Goal: Task Accomplishment & Management: Use online tool/utility

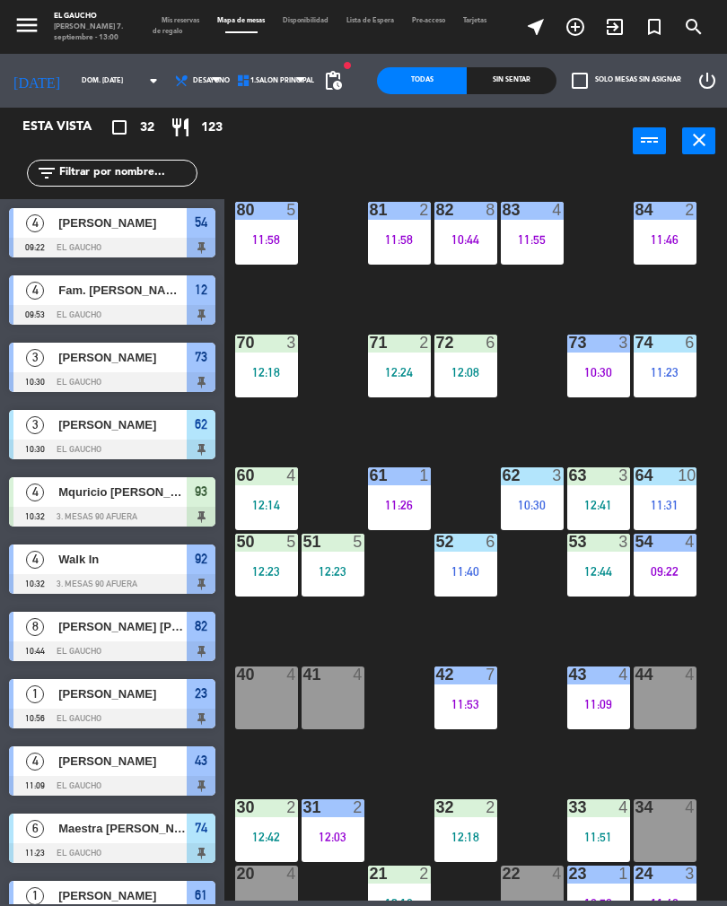
scroll to position [7, 0]
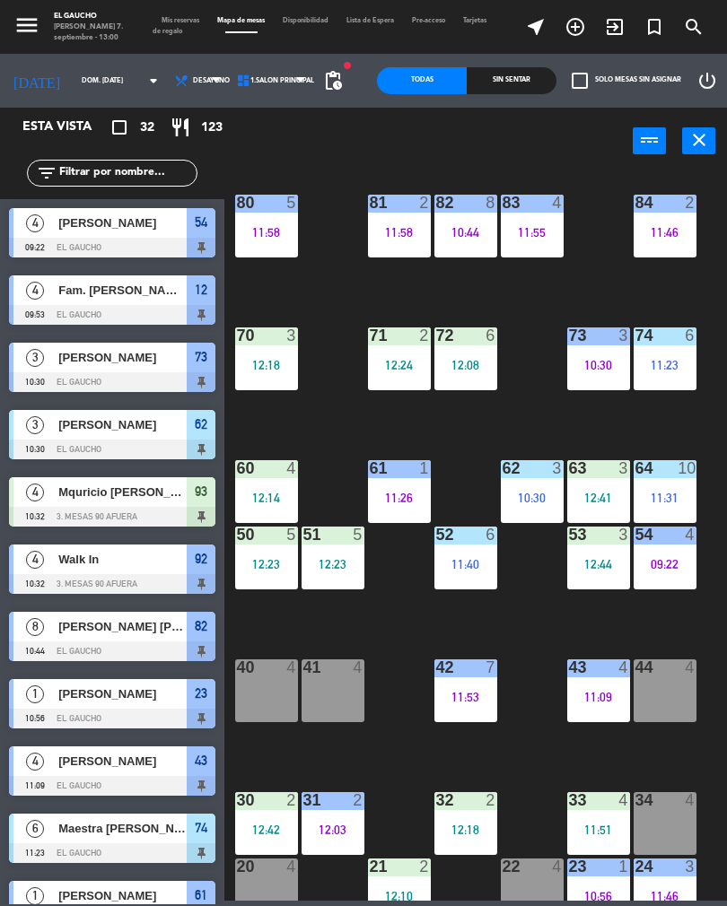
click at [659, 813] on div "34 4" at bounding box center [664, 823] width 63 height 63
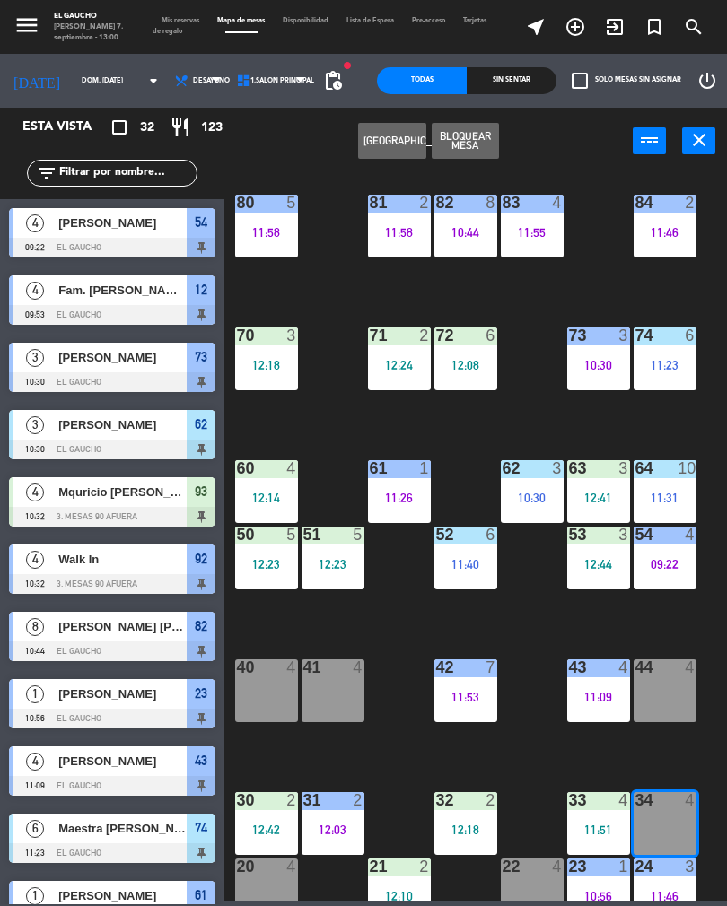
click at [182, 74] on span "Desayuno" at bounding box center [200, 80] width 62 height 39
click at [160, 163] on ng-component "menu El Gaucho [PERSON_NAME] 7. septiembre - 13:00 Mis reservas Mapa de mesas D…" at bounding box center [363, 450] width 727 height 901
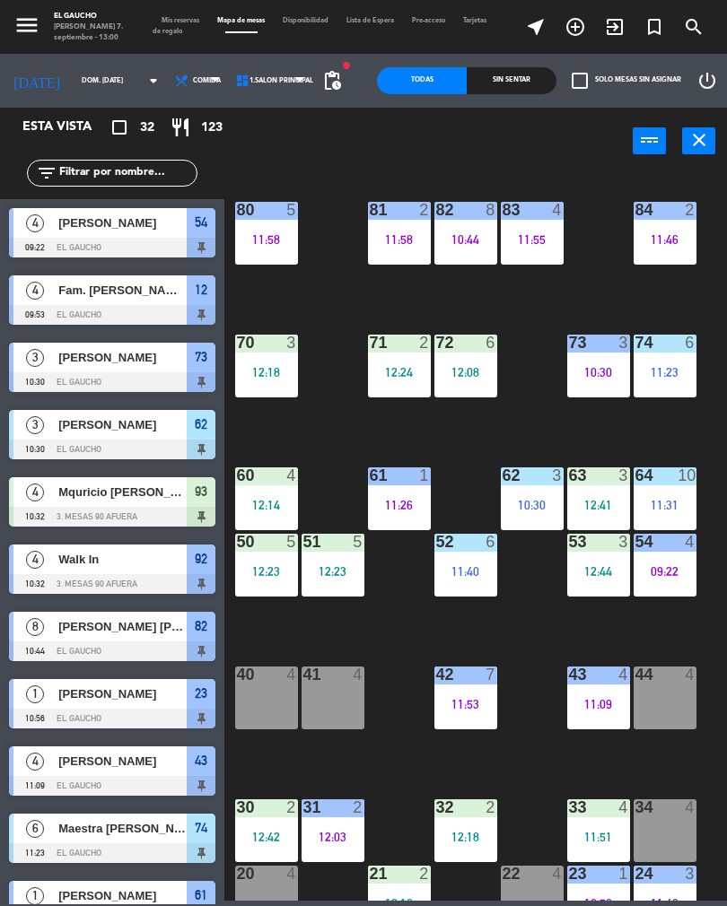
click at [695, 804] on div "4" at bounding box center [690, 807] width 11 height 16
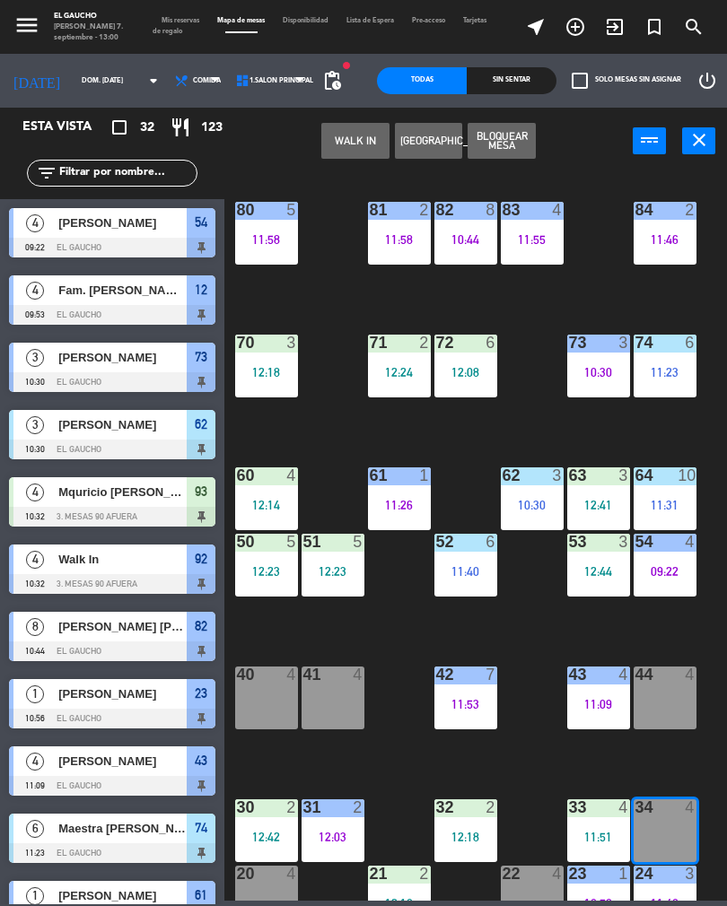
click at [353, 132] on button "WALK IN" at bounding box center [355, 141] width 68 height 36
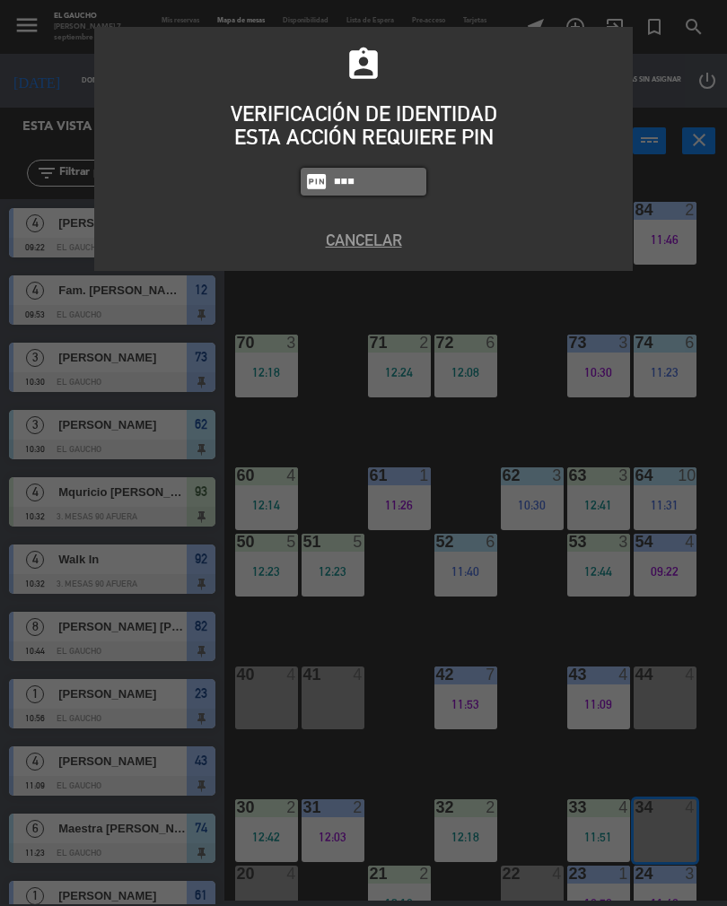
type input "0009"
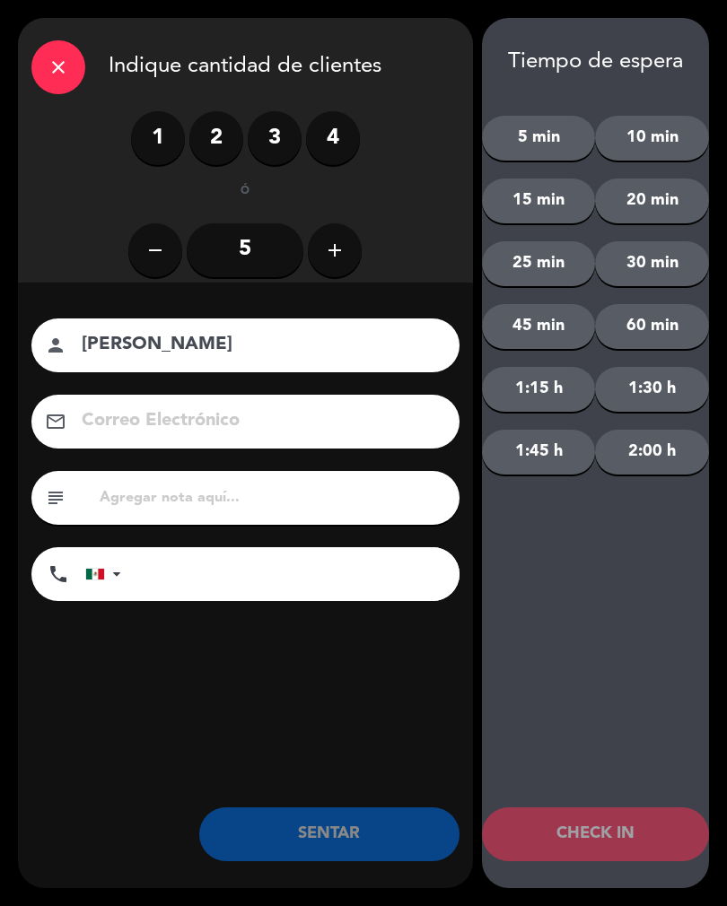
type input "[PERSON_NAME]"
click at [212, 140] on label "2" at bounding box center [216, 138] width 54 height 54
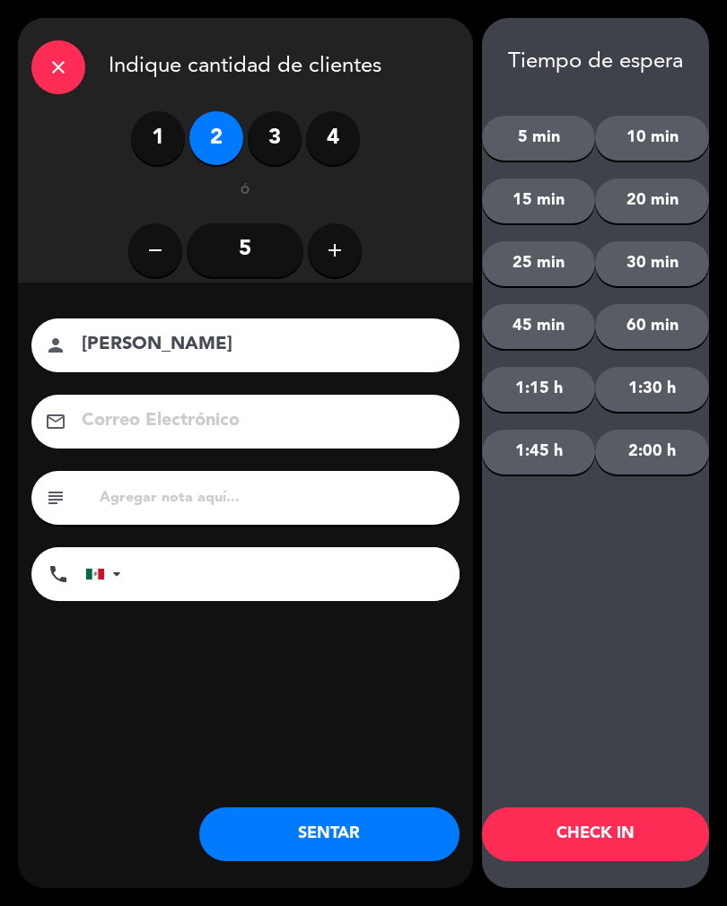
click at [341, 840] on button "SENTAR" at bounding box center [329, 835] width 260 height 54
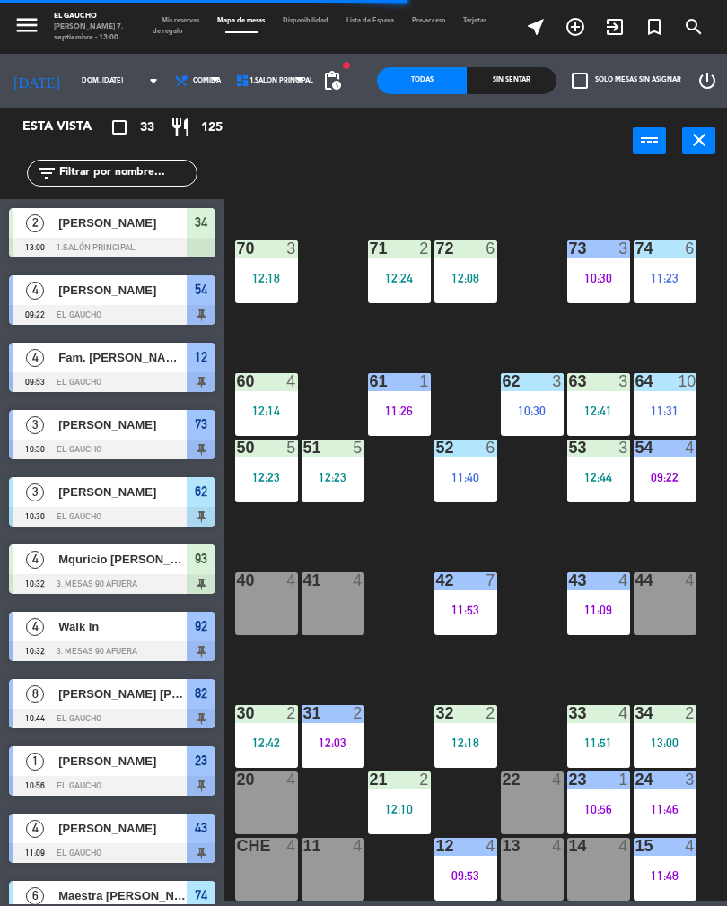
scroll to position [94, 0]
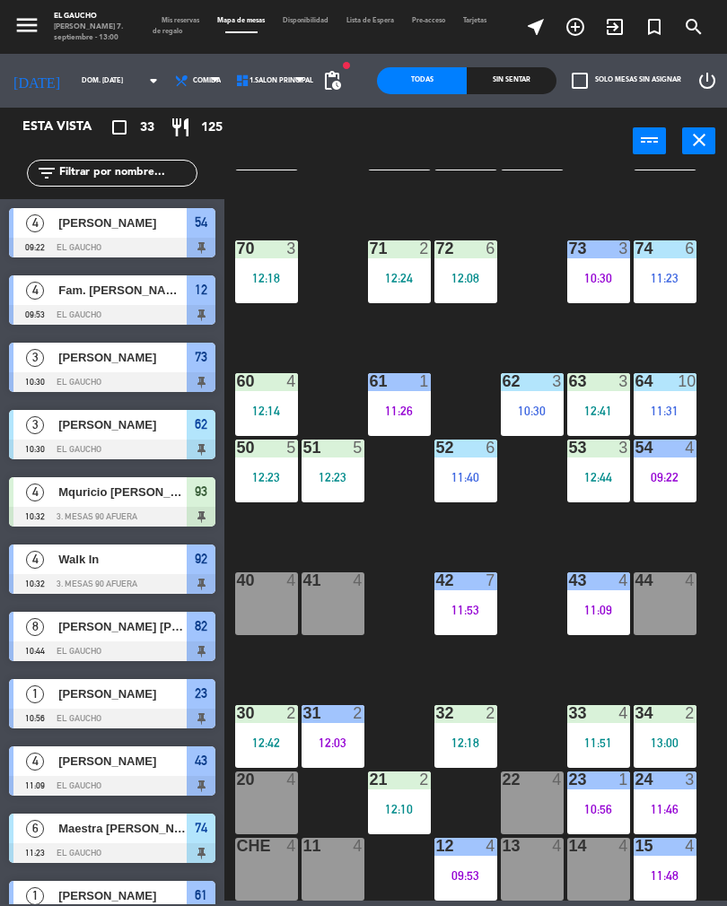
click at [617, 840] on div "4" at bounding box center [628, 846] width 30 height 16
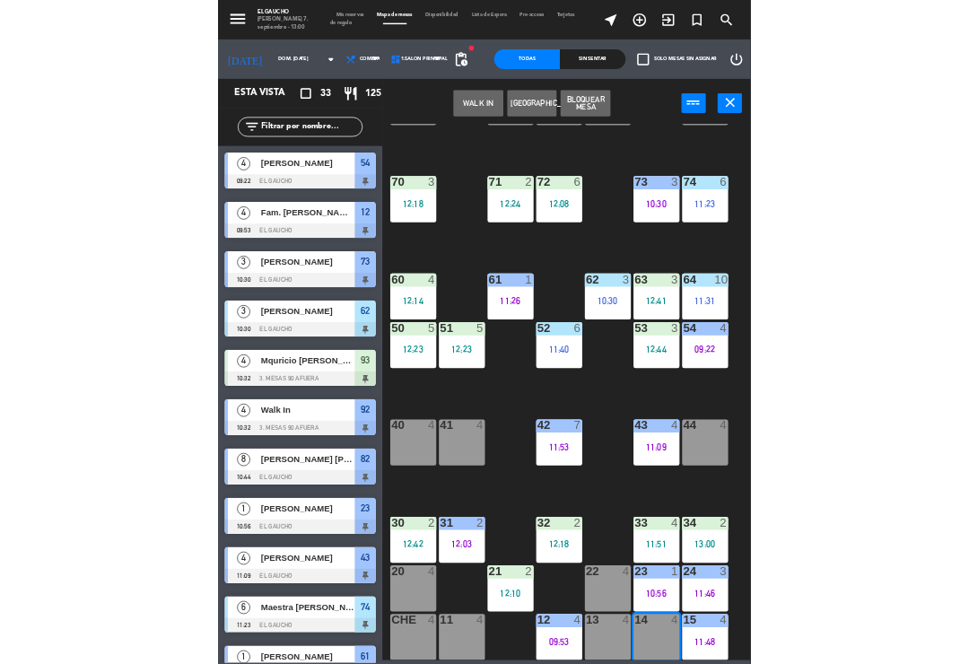
scroll to position [0, 0]
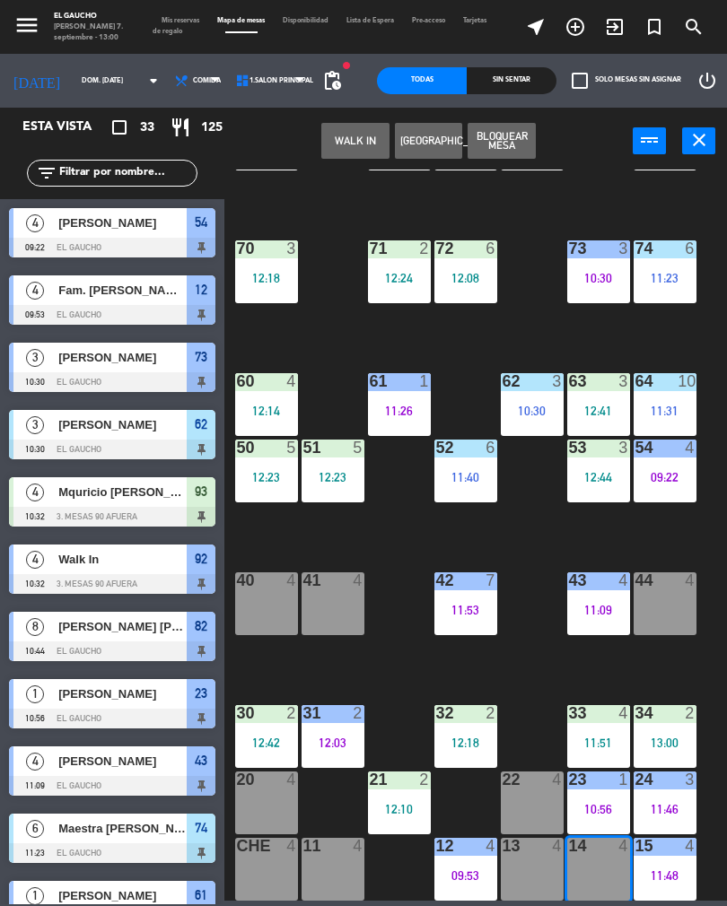
click at [354, 130] on button "WALK IN" at bounding box center [355, 141] width 68 height 36
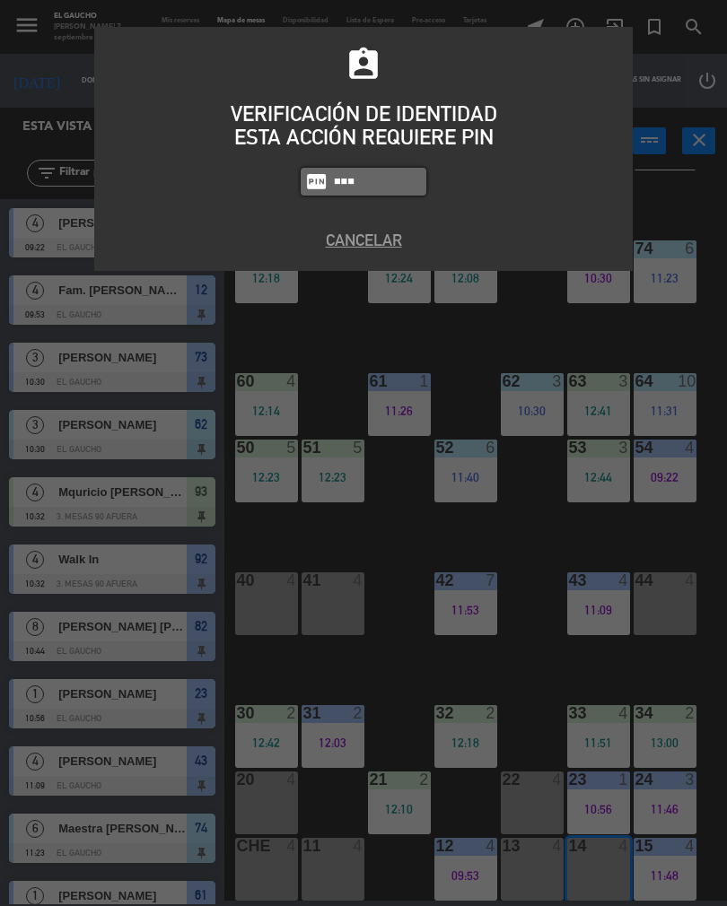
type input "0009"
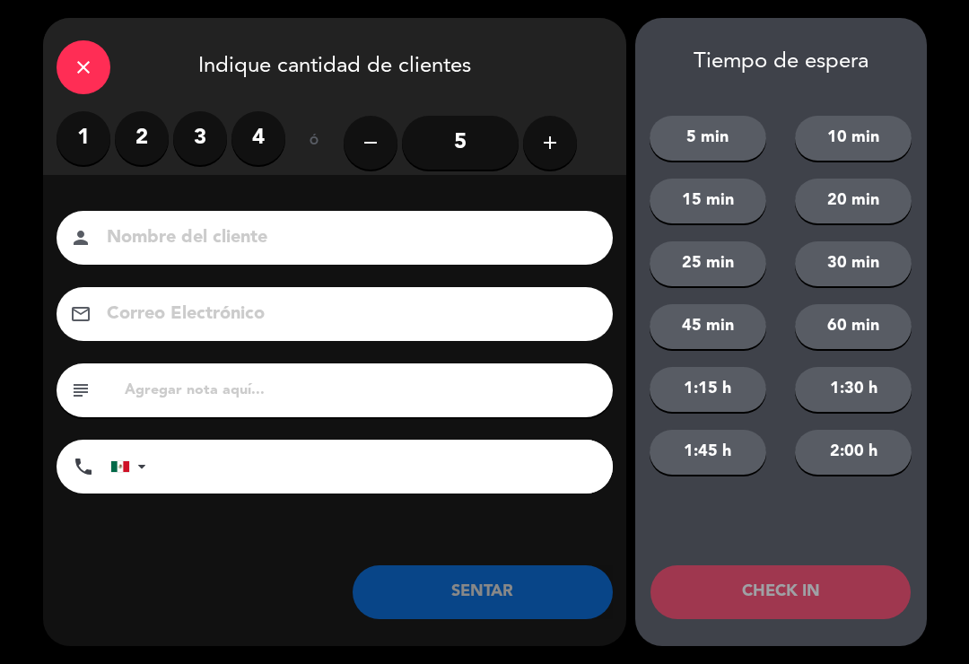
click at [135, 251] on input at bounding box center [347, 238] width 485 height 31
type input "[PERSON_NAME]"
click at [144, 117] on label "2" at bounding box center [142, 138] width 54 height 54
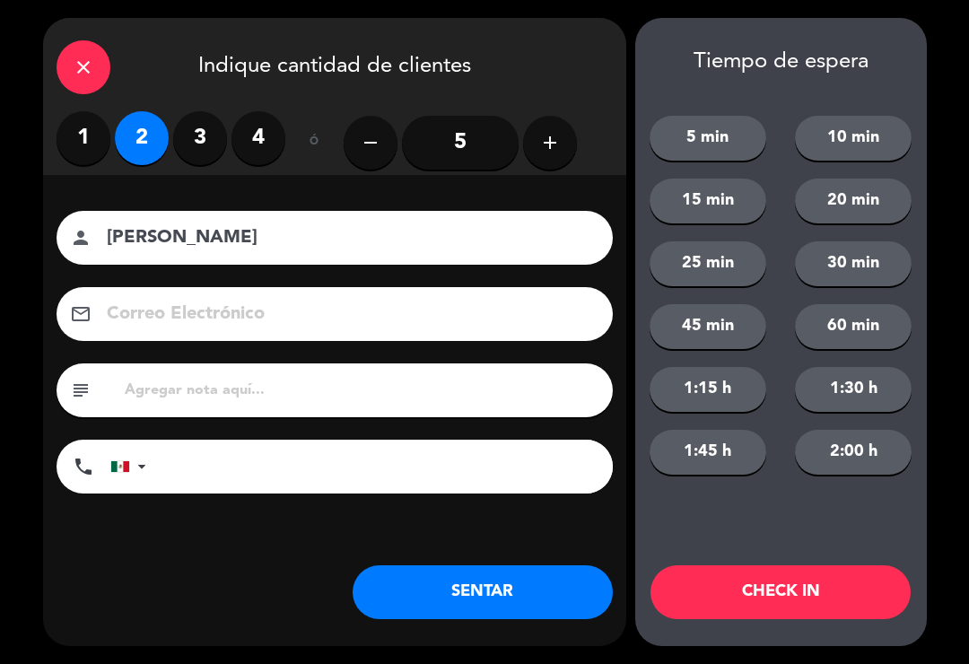
click at [420, 611] on button "SENTAR" at bounding box center [483, 592] width 260 height 54
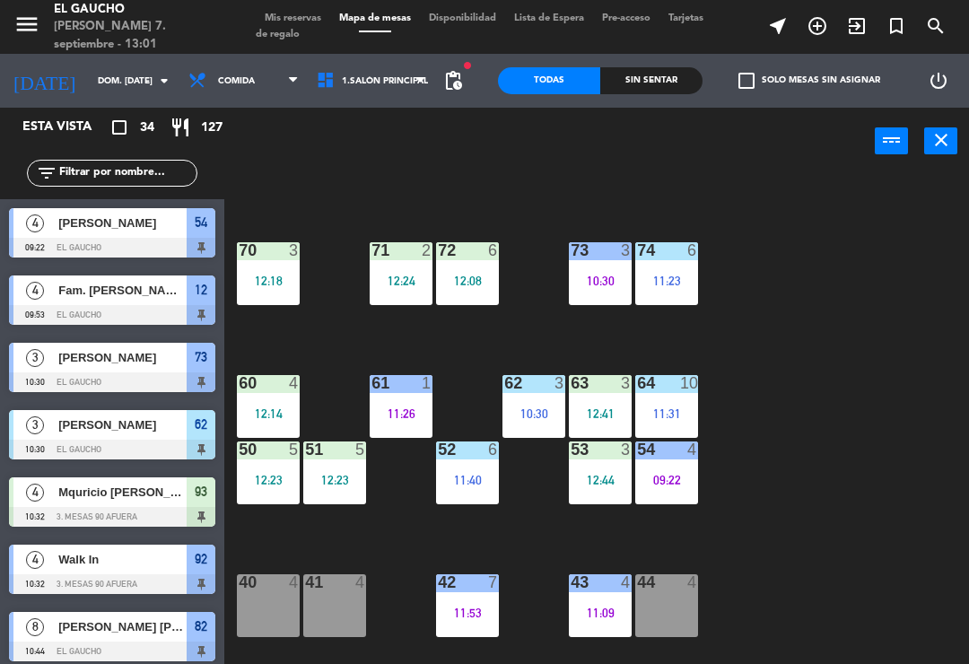
scroll to position [94, 0]
click at [457, 480] on div "11:40" at bounding box center [467, 480] width 63 height 13
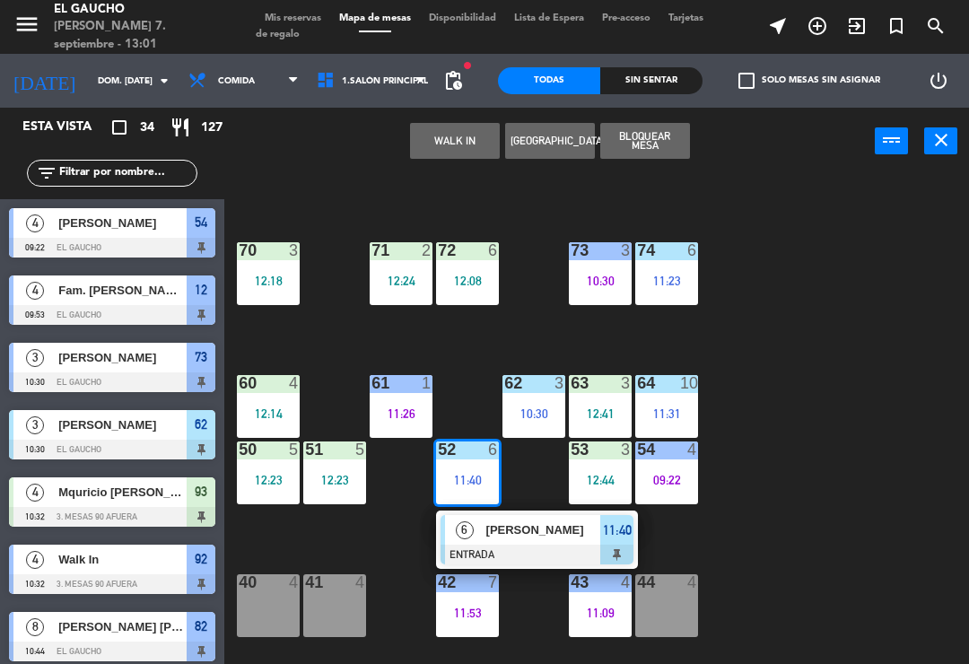
click at [492, 551] on div at bounding box center [537, 555] width 193 height 20
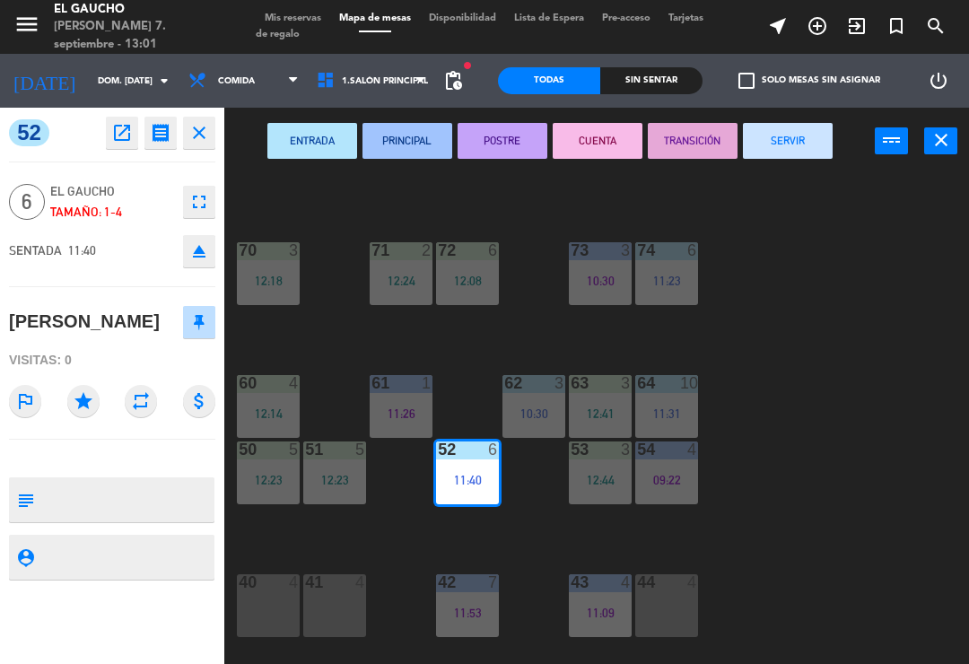
click at [726, 148] on button "SERVIR" at bounding box center [788, 141] width 90 height 36
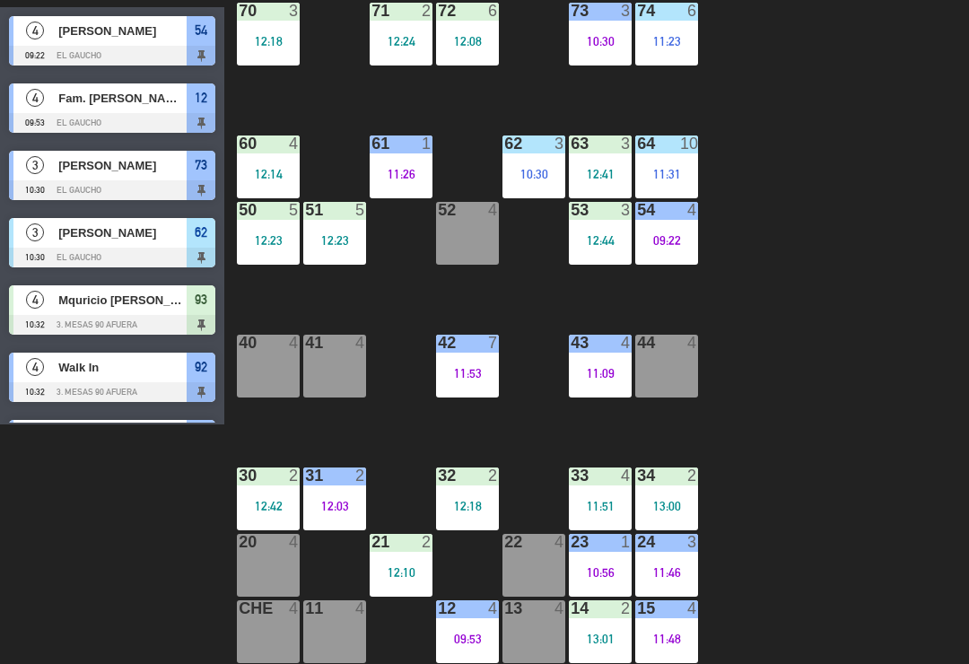
click at [650, 245] on div "09:22" at bounding box center [666, 240] width 63 height 13
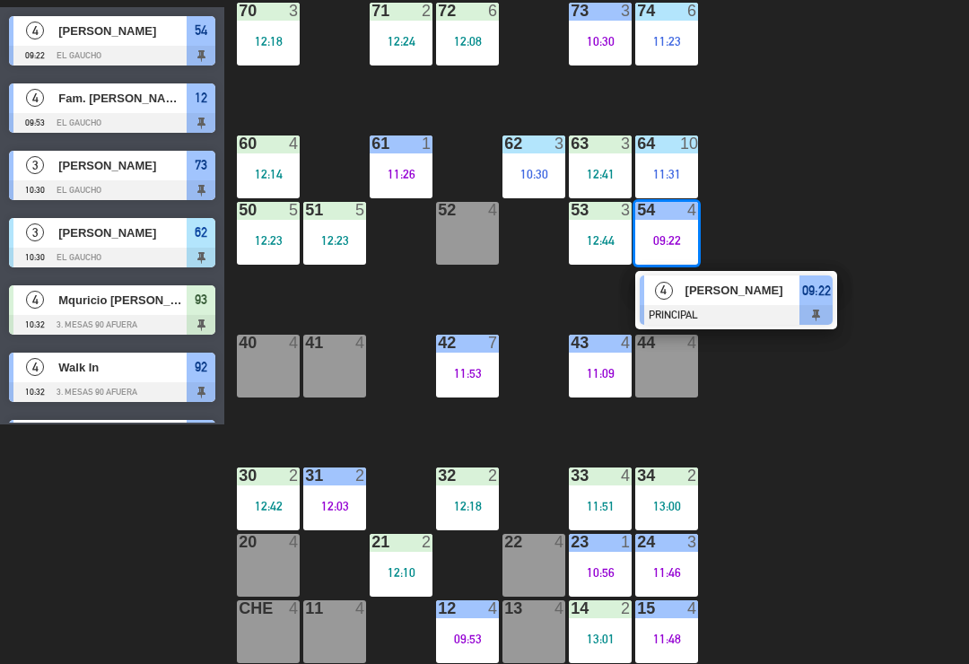
click at [702, 296] on span "[PERSON_NAME]" at bounding box center [742, 290] width 115 height 19
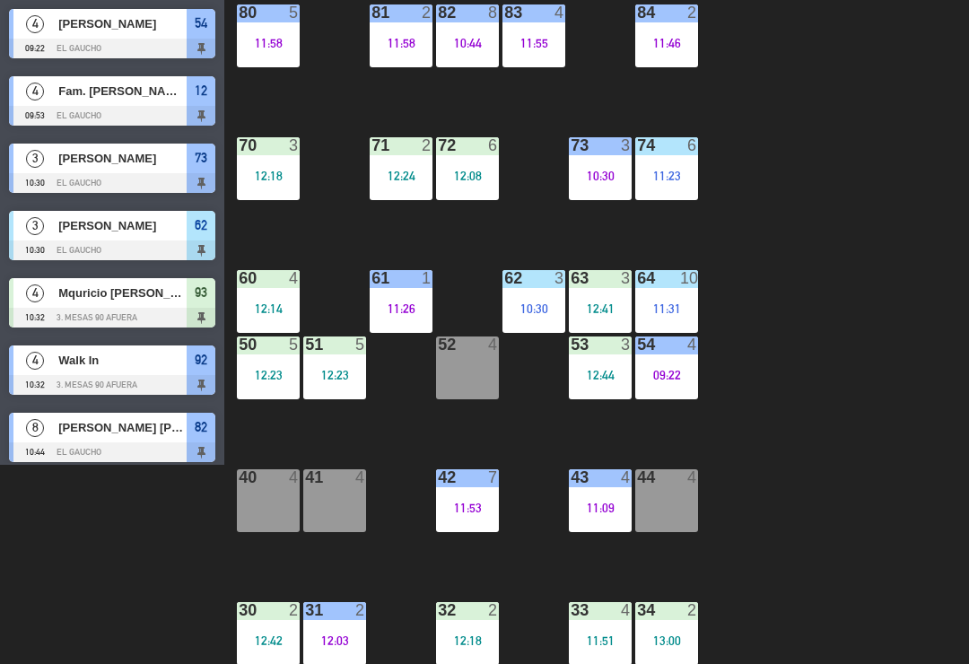
scroll to position [0, 0]
click at [671, 370] on div "09:22" at bounding box center [666, 375] width 63 height 13
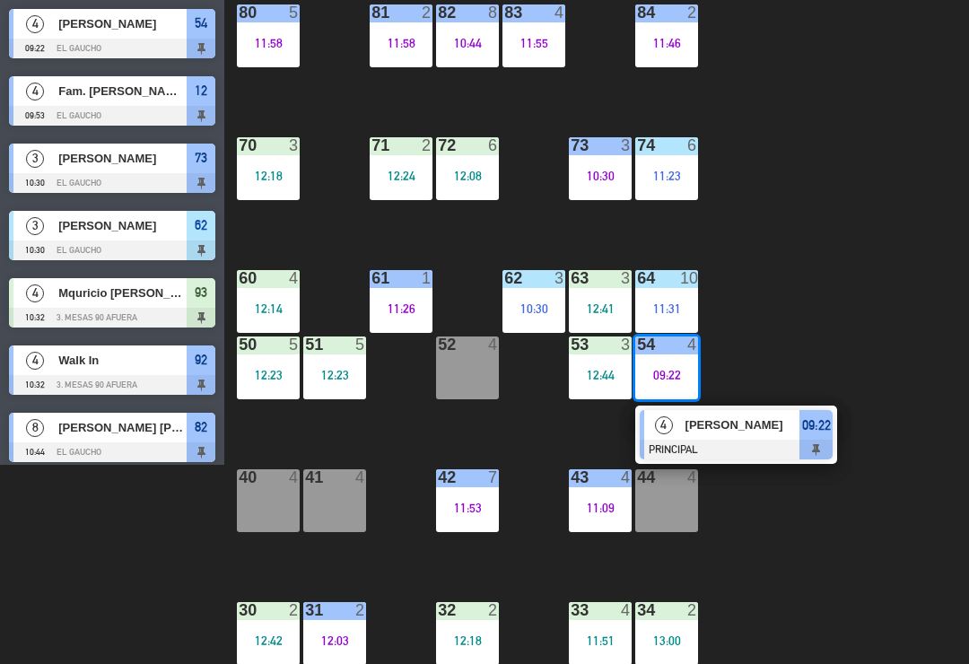
click at [702, 432] on span "[PERSON_NAME]" at bounding box center [742, 424] width 115 height 19
